Goal: Information Seeking & Learning: Check status

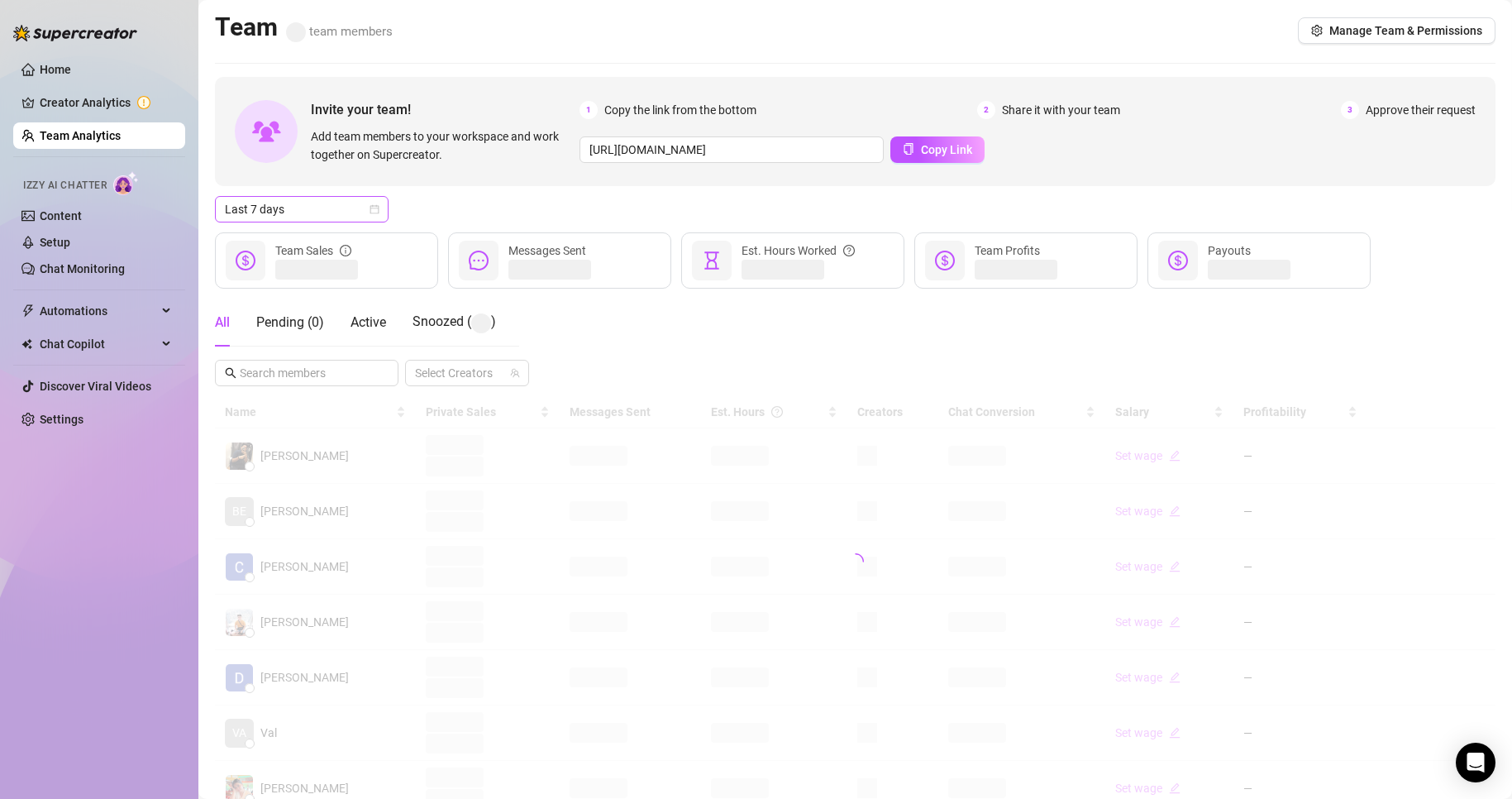
click at [307, 214] on span "Last 7 days" at bounding box center [302, 209] width 153 height 25
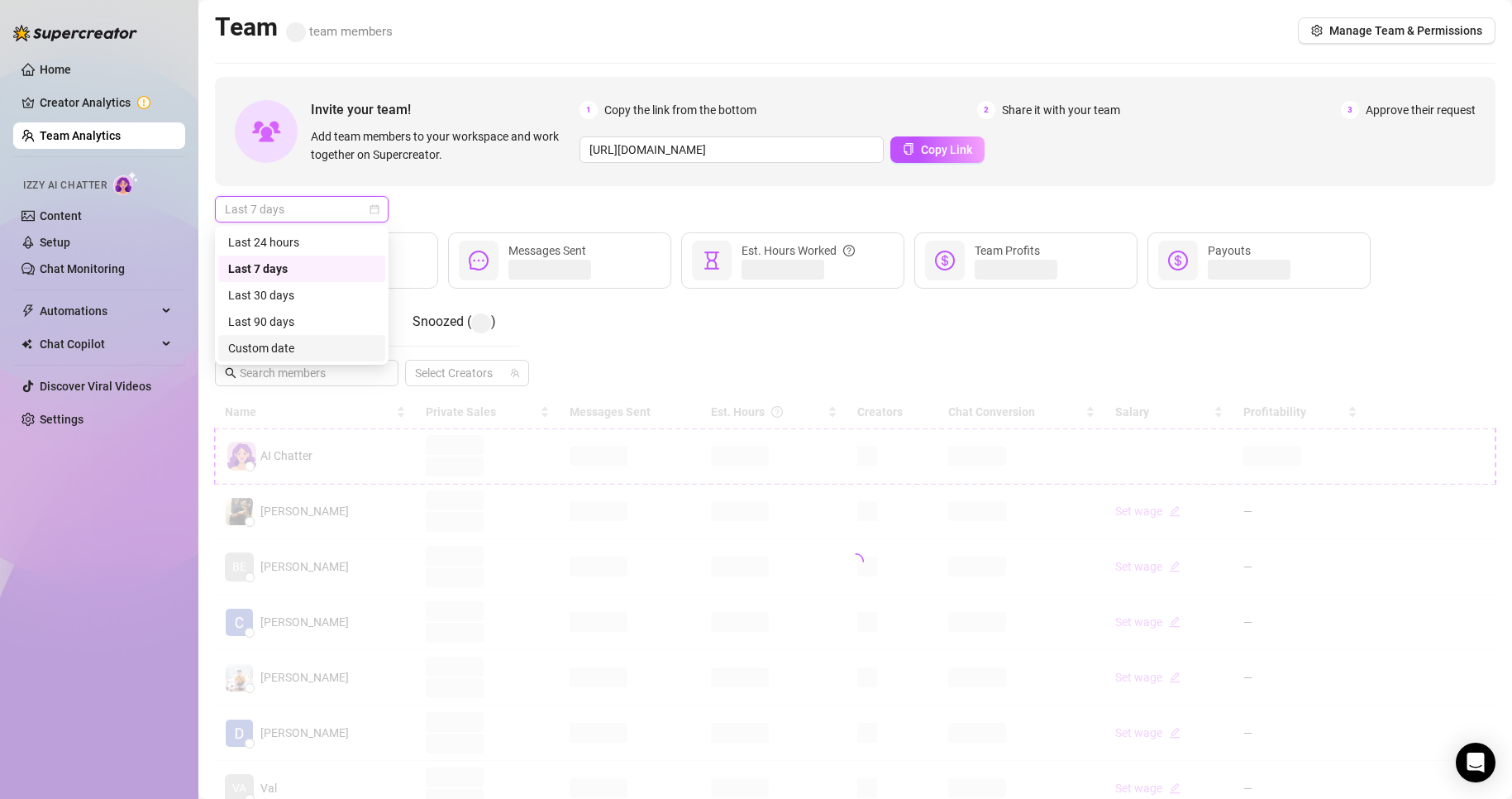
click at [276, 339] on div "Custom date" at bounding box center [302, 347] width 147 height 18
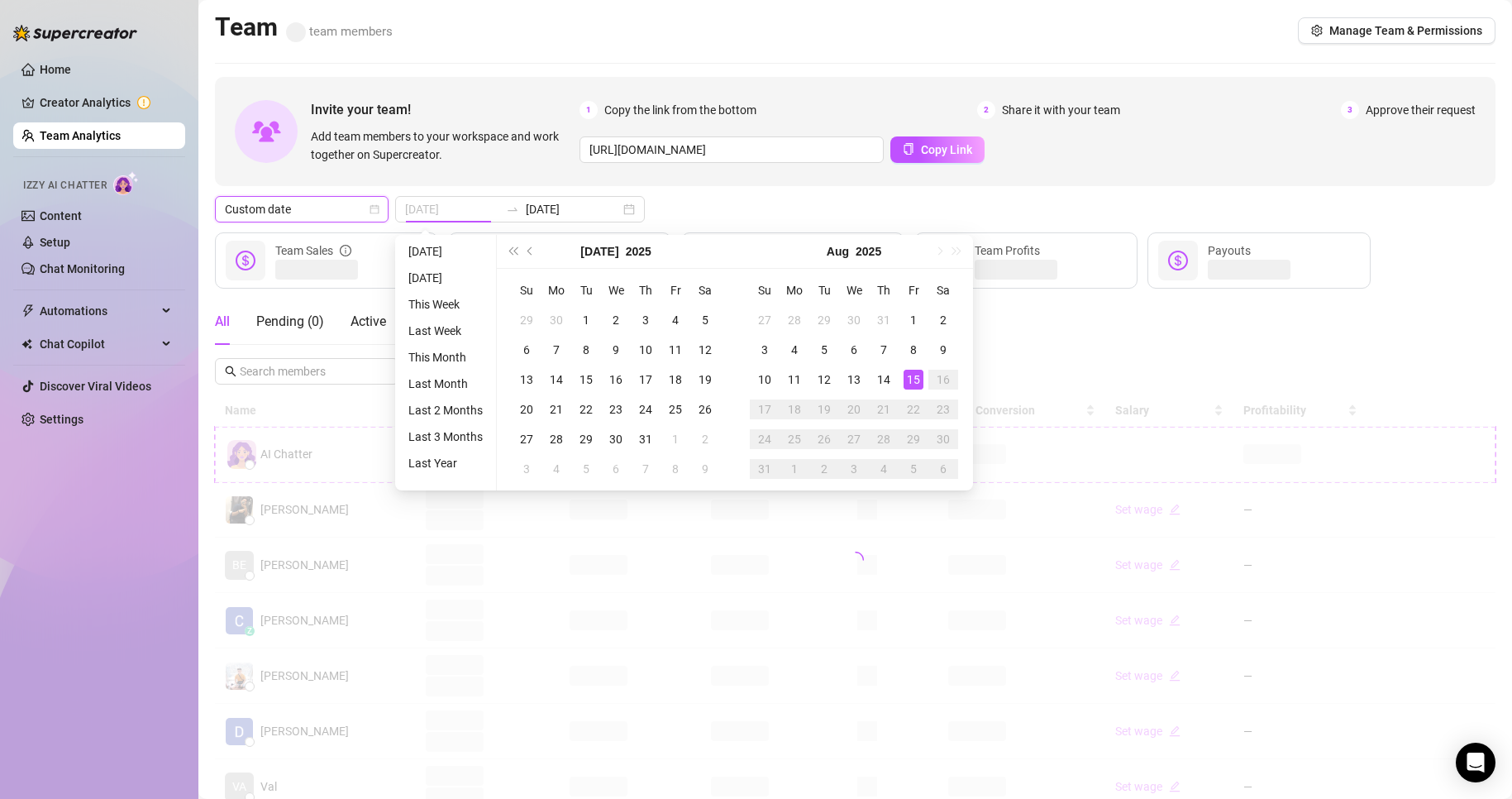
click at [913, 382] on div "15" at bounding box center [913, 379] width 20 height 20
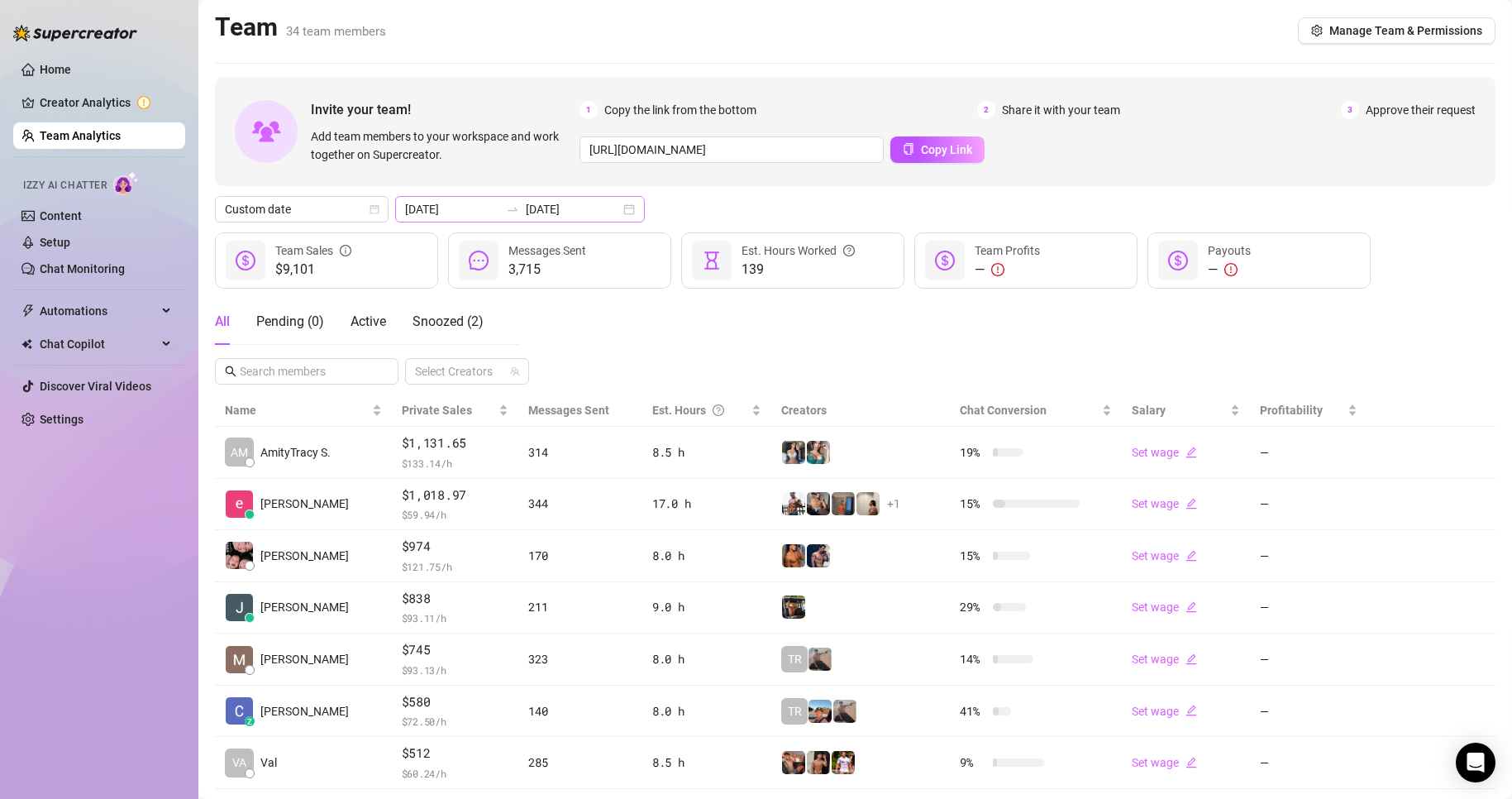
click at [508, 211] on icon "swap-right" at bounding box center [513, 209] width 10 height 3
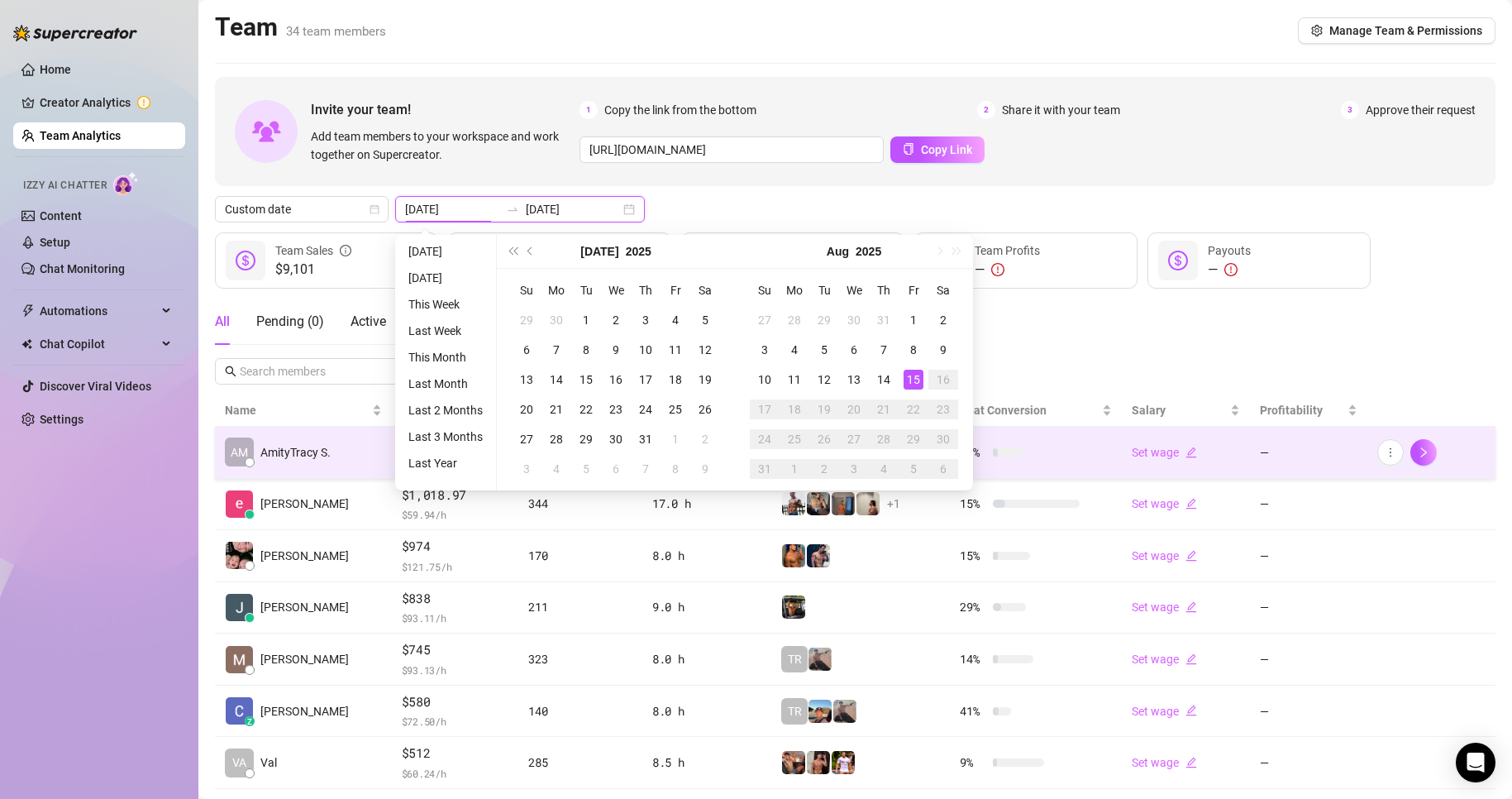
type input "[DATE]"
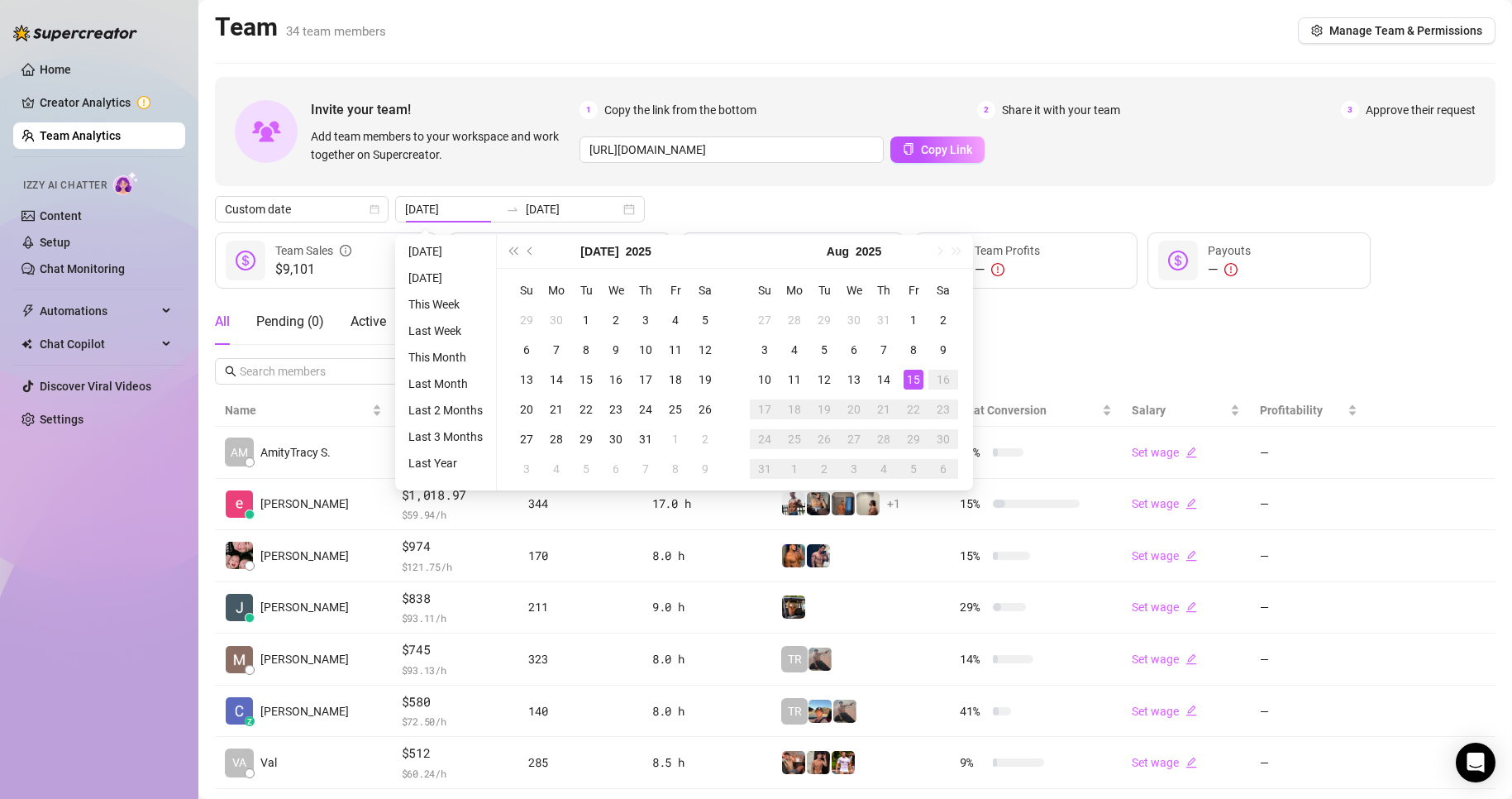
click at [165, 531] on div "Home Creator Analytics Team Analytics Izzy AI Chatter Content Setup Chat Monito…" at bounding box center [99, 391] width 172 height 783
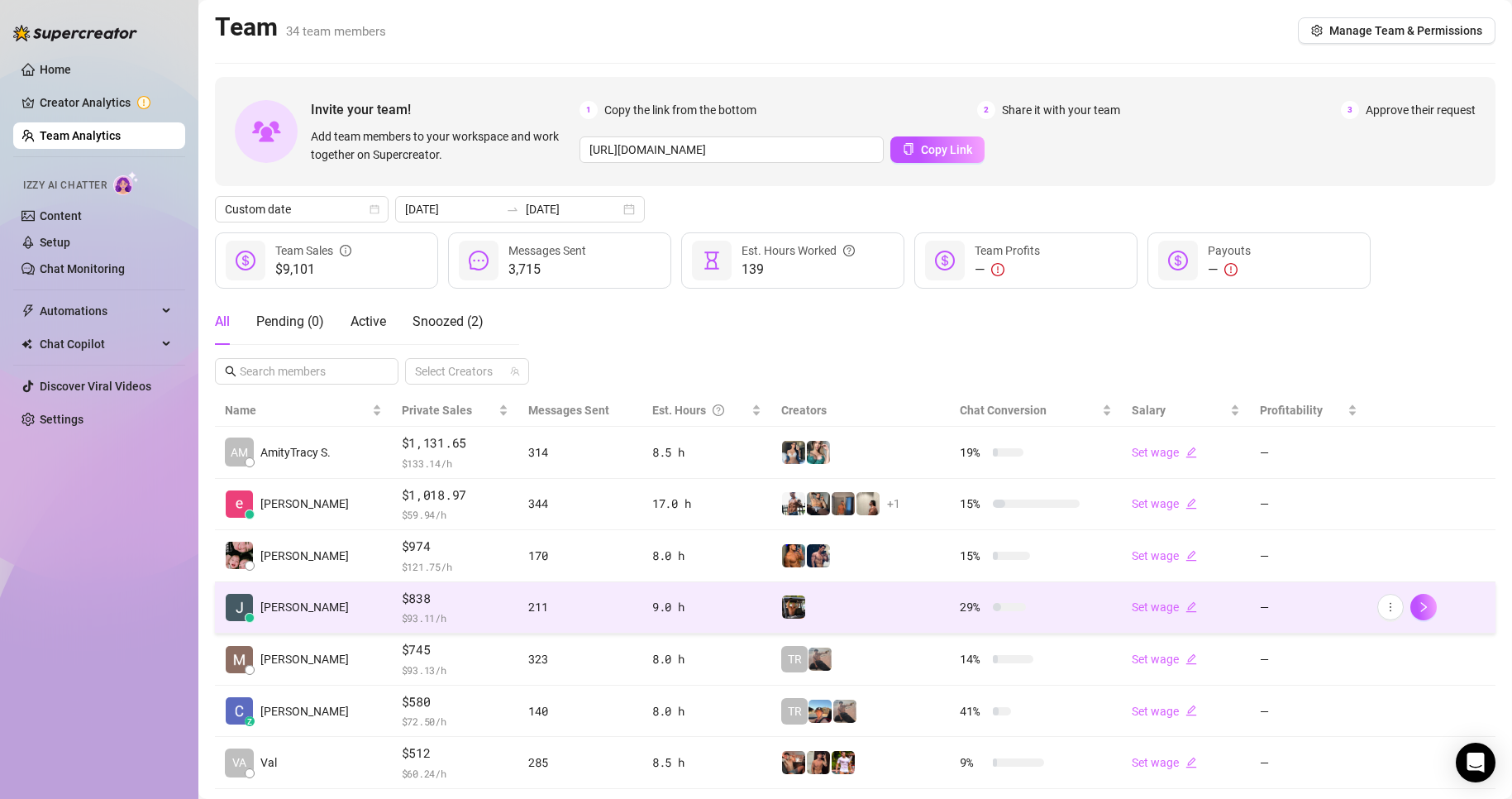
click at [429, 607] on span "$838" at bounding box center [455, 598] width 108 height 20
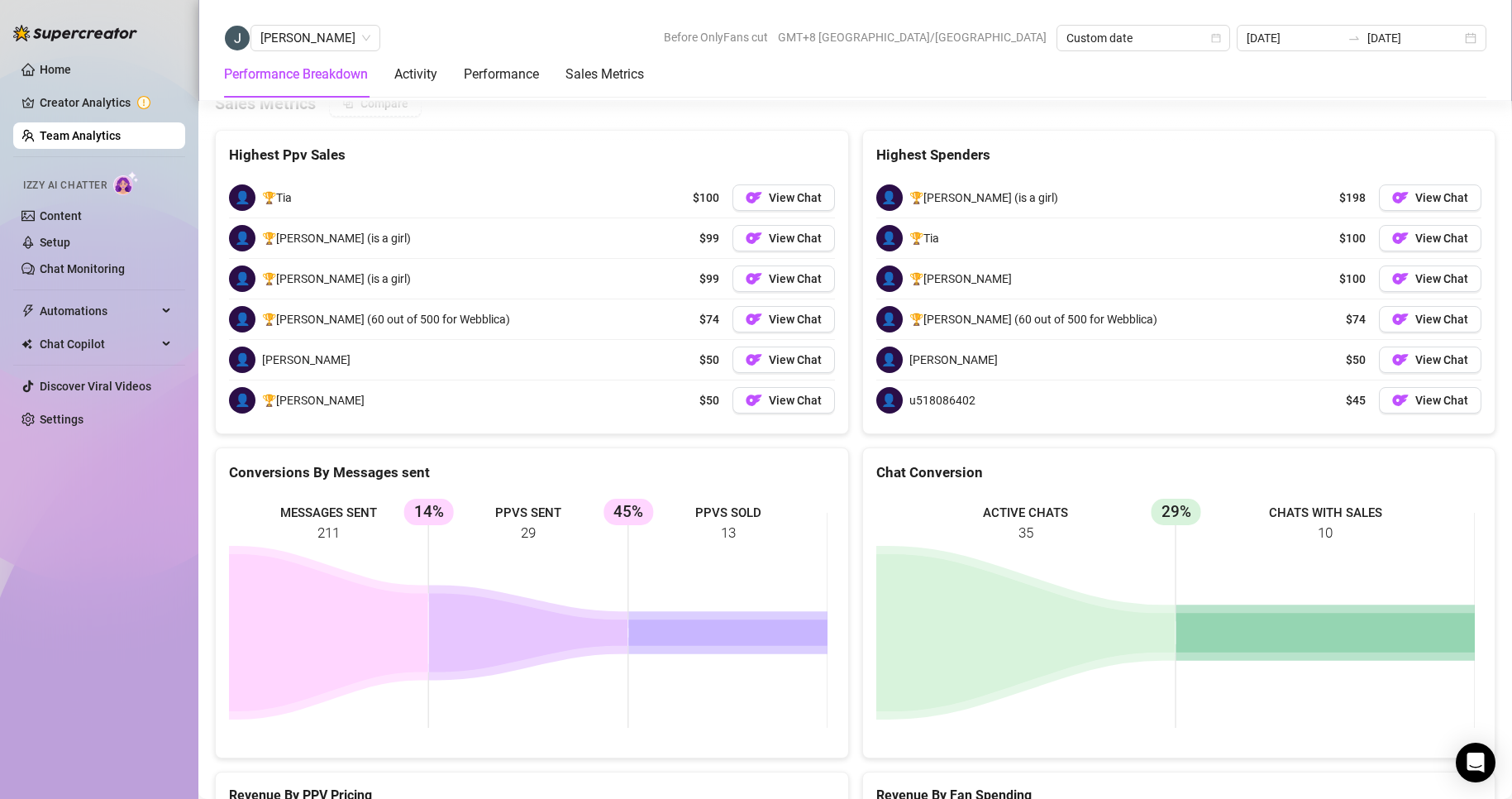
scroll to position [2524, 0]
